Goal: Information Seeking & Learning: Learn about a topic

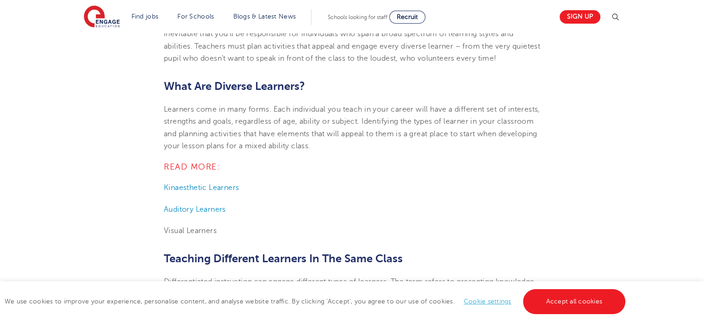
scroll to position [324, 0]
drag, startPoint x: 276, startPoint y: 111, endPoint x: 376, endPoint y: 115, distance: 100.0
click at [376, 115] on p "Learners come in many forms. Each individual you teach in your career will have…" at bounding box center [352, 127] width 376 height 49
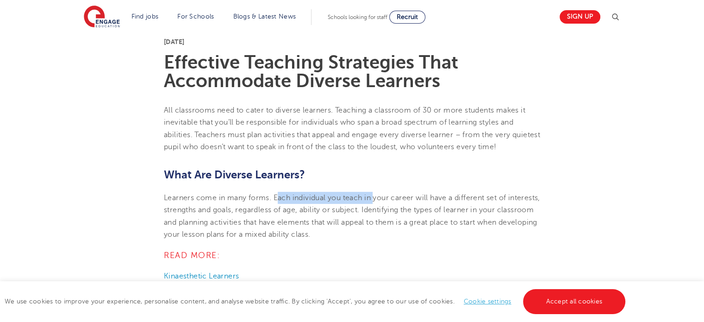
scroll to position [231, 0]
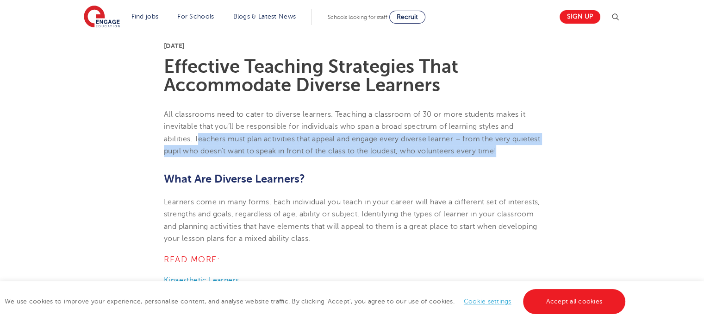
drag, startPoint x: 198, startPoint y: 139, endPoint x: 540, endPoint y: 151, distance: 342.7
copy span "eachers must plan activities that appeal and engage every diverse learner – fro…"
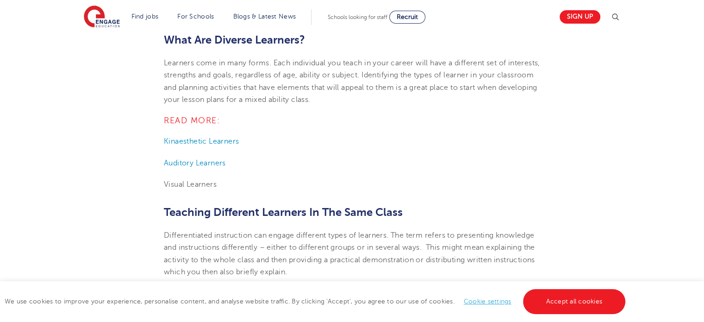
scroll to position [463, 0]
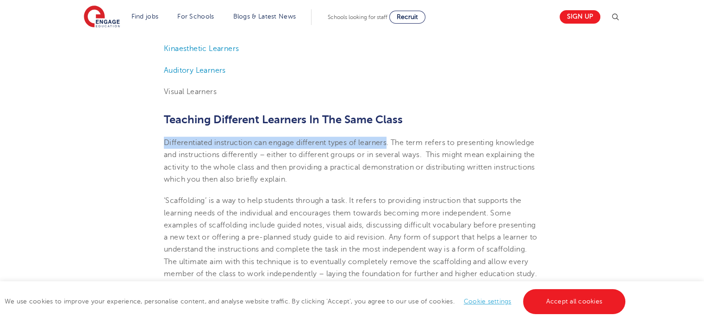
drag, startPoint x: 388, startPoint y: 142, endPoint x: 166, endPoint y: 144, distance: 222.6
click at [166, 144] on span "Differentiated instruction can engage different types of learners. The term ref…" at bounding box center [349, 160] width 371 height 45
copy span "Differentiated instruction can engage different types of learners"
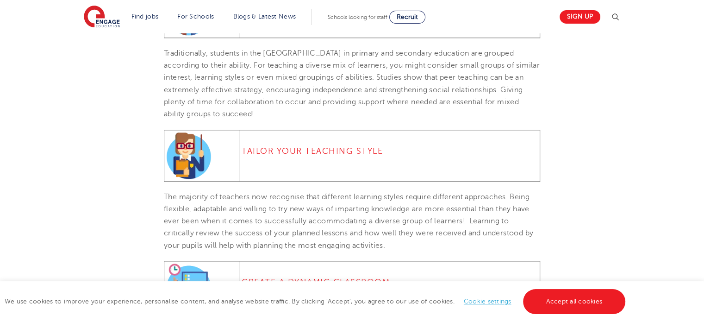
scroll to position [1065, 0]
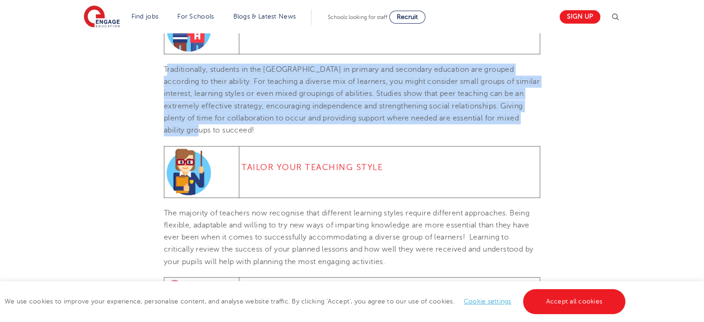
drag, startPoint x: 166, startPoint y: 81, endPoint x: 254, endPoint y: 142, distance: 107.1
click at [254, 137] on p "Traditionally, students in the [GEOGRAPHIC_DATA] in primary and secondary educa…" at bounding box center [352, 99] width 376 height 73
copy span "raditionally, students in the [GEOGRAPHIC_DATA] in primary and secondary educat…"
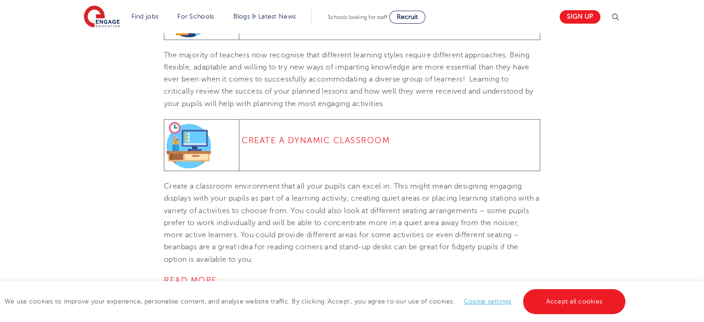
scroll to position [1296, 0]
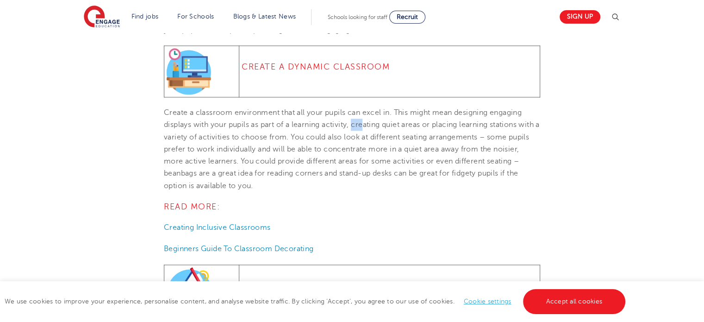
drag, startPoint x: 354, startPoint y: 135, endPoint x: 365, endPoint y: 135, distance: 11.1
click at [365, 135] on span "Create a classroom environment that all your pupils can excel in. This might me…" at bounding box center [352, 148] width 376 height 81
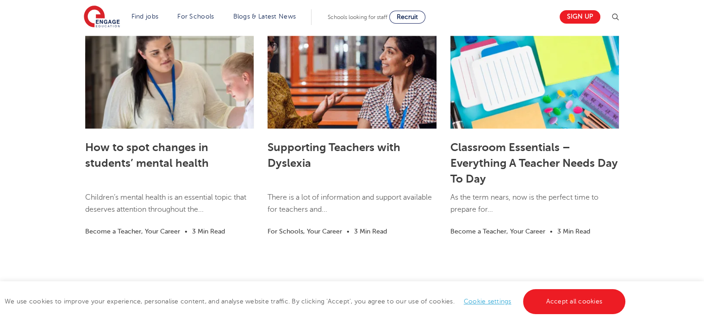
scroll to position [1990, 0]
